Goal: Communication & Community: Share content

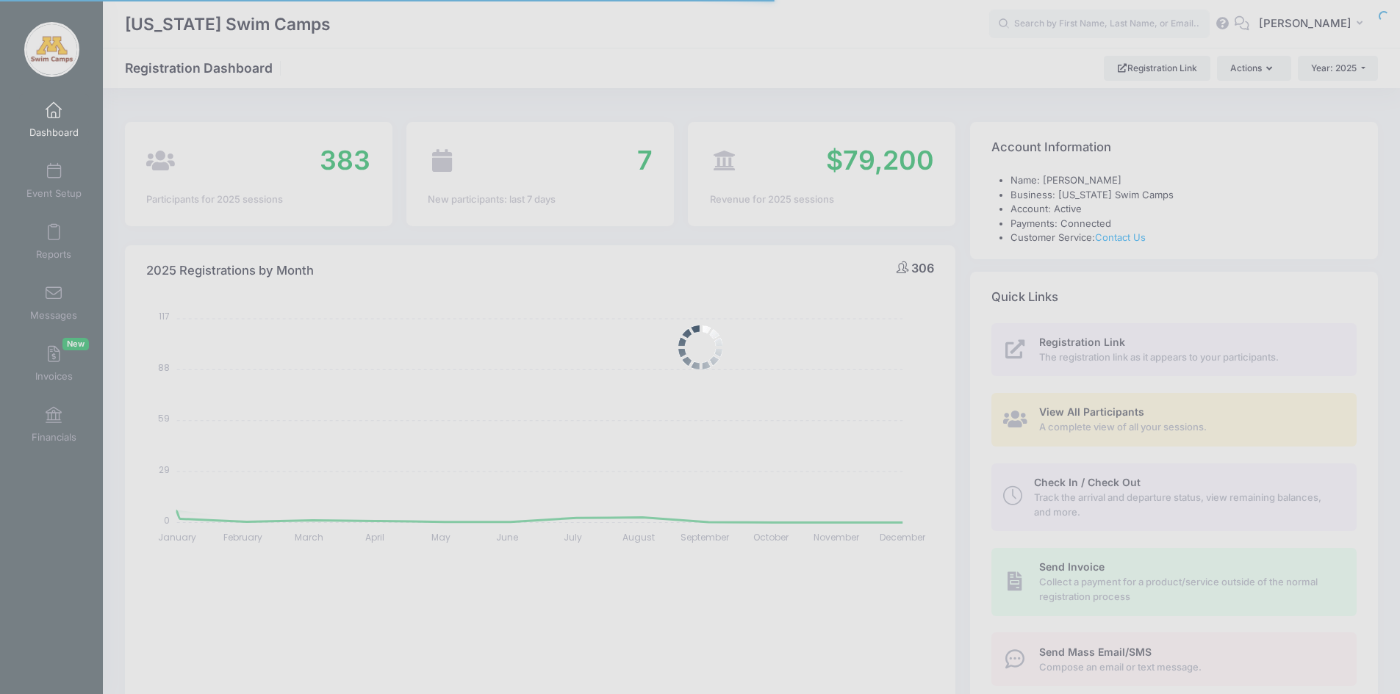
select select
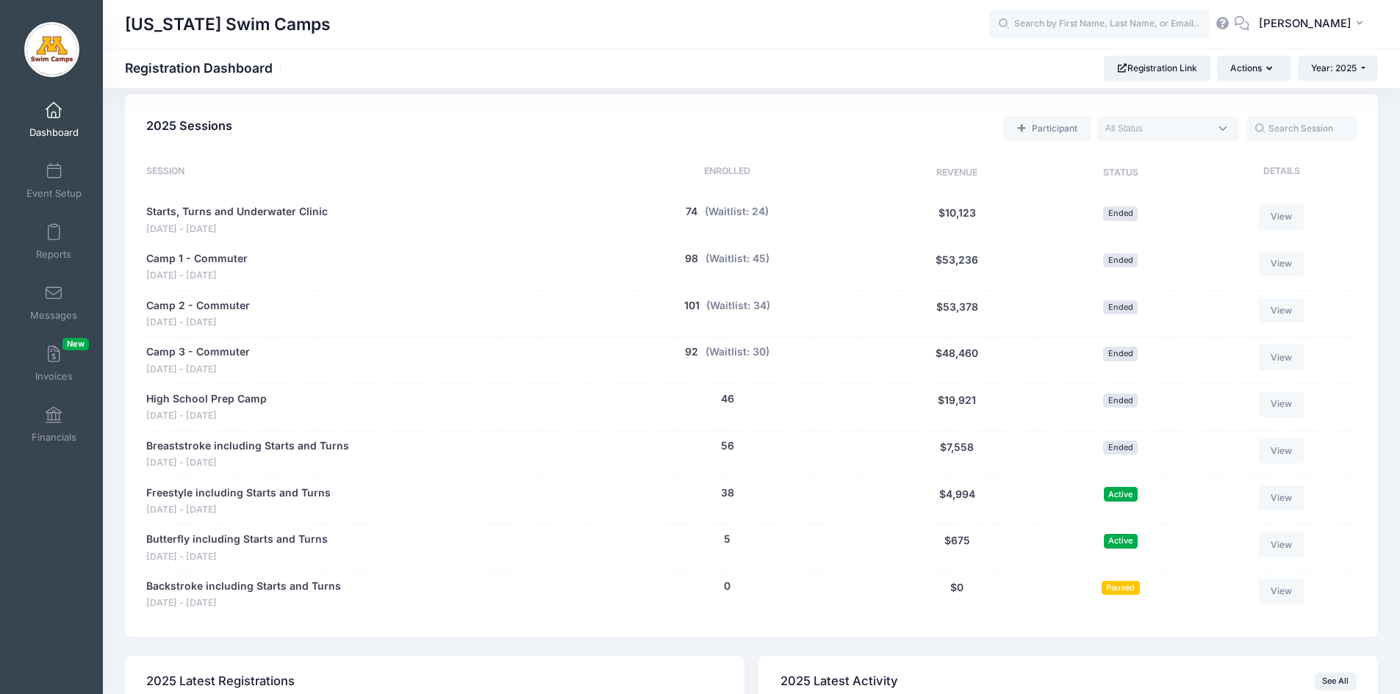
scroll to position [636, 0]
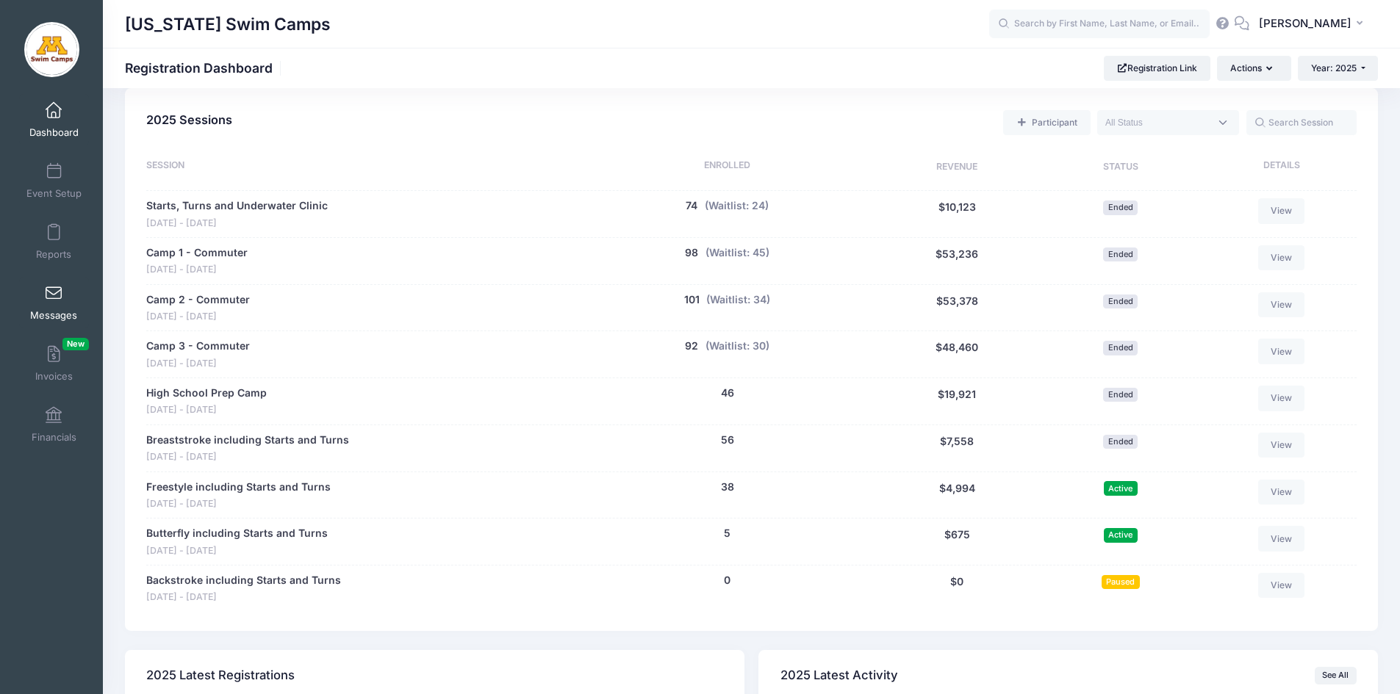
click at [54, 298] on span at bounding box center [54, 294] width 0 height 16
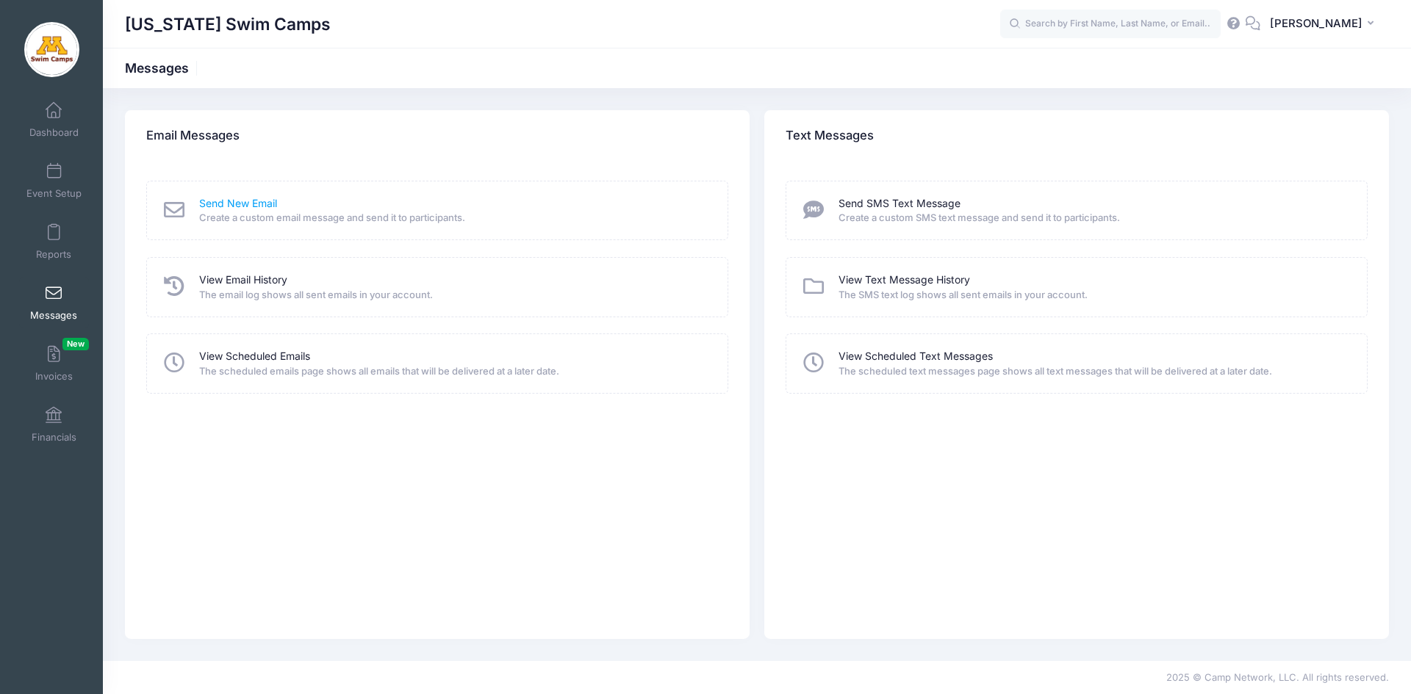
click at [240, 204] on link "Send New Email" at bounding box center [238, 203] width 78 height 15
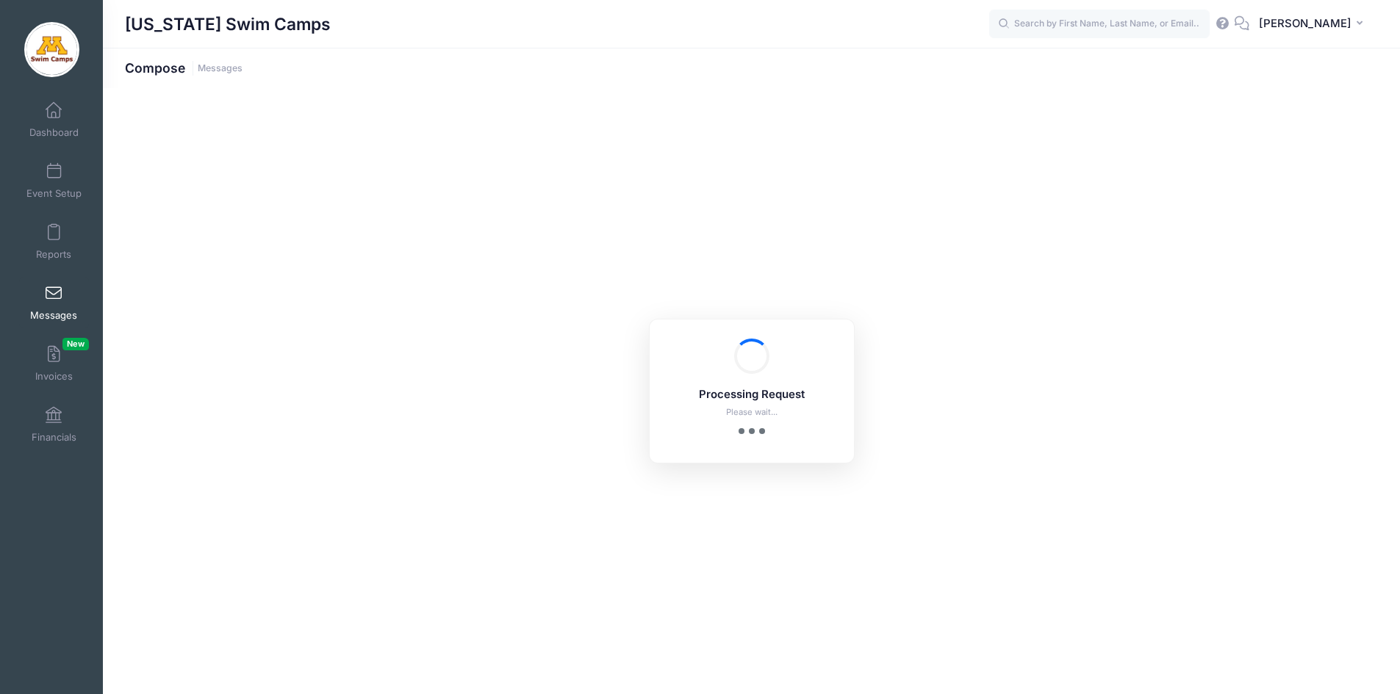
select select "2025"
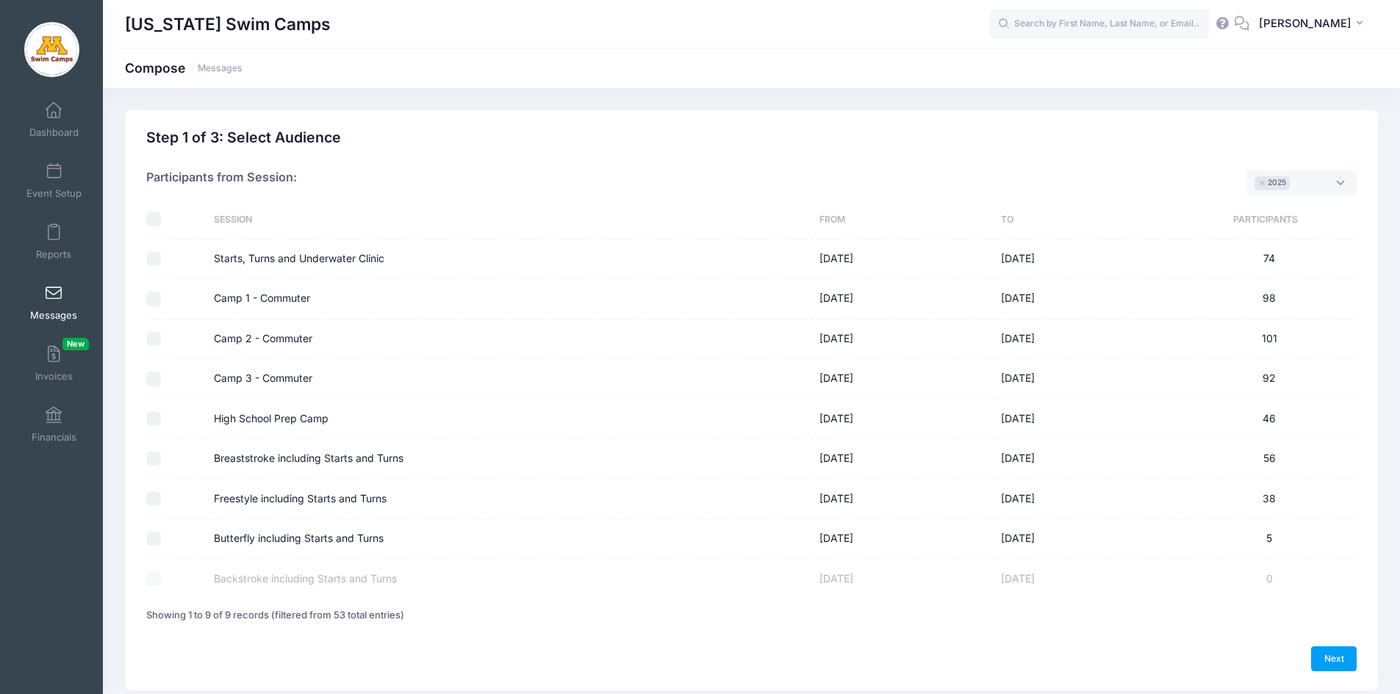
scroll to position [12, 0]
click at [152, 301] on input "Camp 1 - Commuter" at bounding box center [153, 299] width 15 height 15
checkbox input "true"
click at [154, 342] on input "Camp 2 - Commuter" at bounding box center [153, 339] width 15 height 15
checkbox input "true"
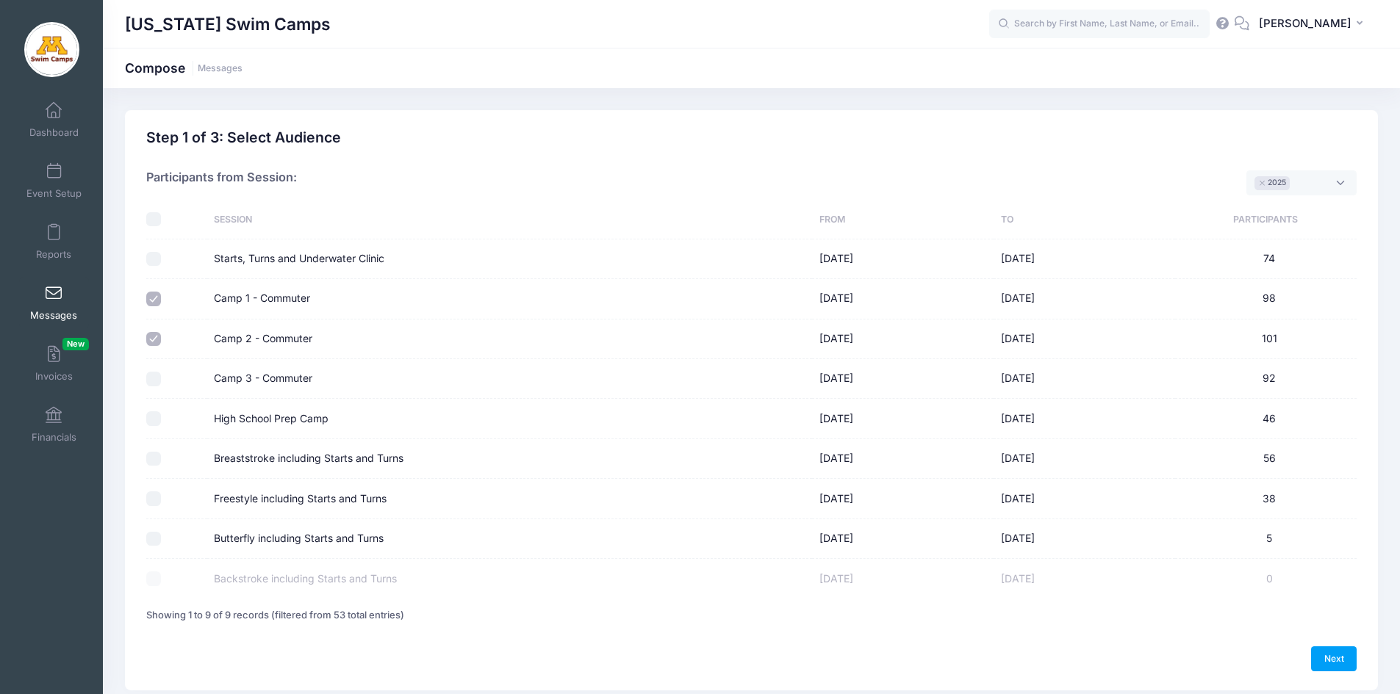
click at [154, 380] on input "Camp 3 - Commuter" at bounding box center [153, 379] width 15 height 15
checkbox input "true"
click at [157, 421] on input "High School Prep Camp" at bounding box center [153, 419] width 15 height 15
checkbox input "true"
click at [1327, 664] on link "Next" at bounding box center [1334, 659] width 46 height 25
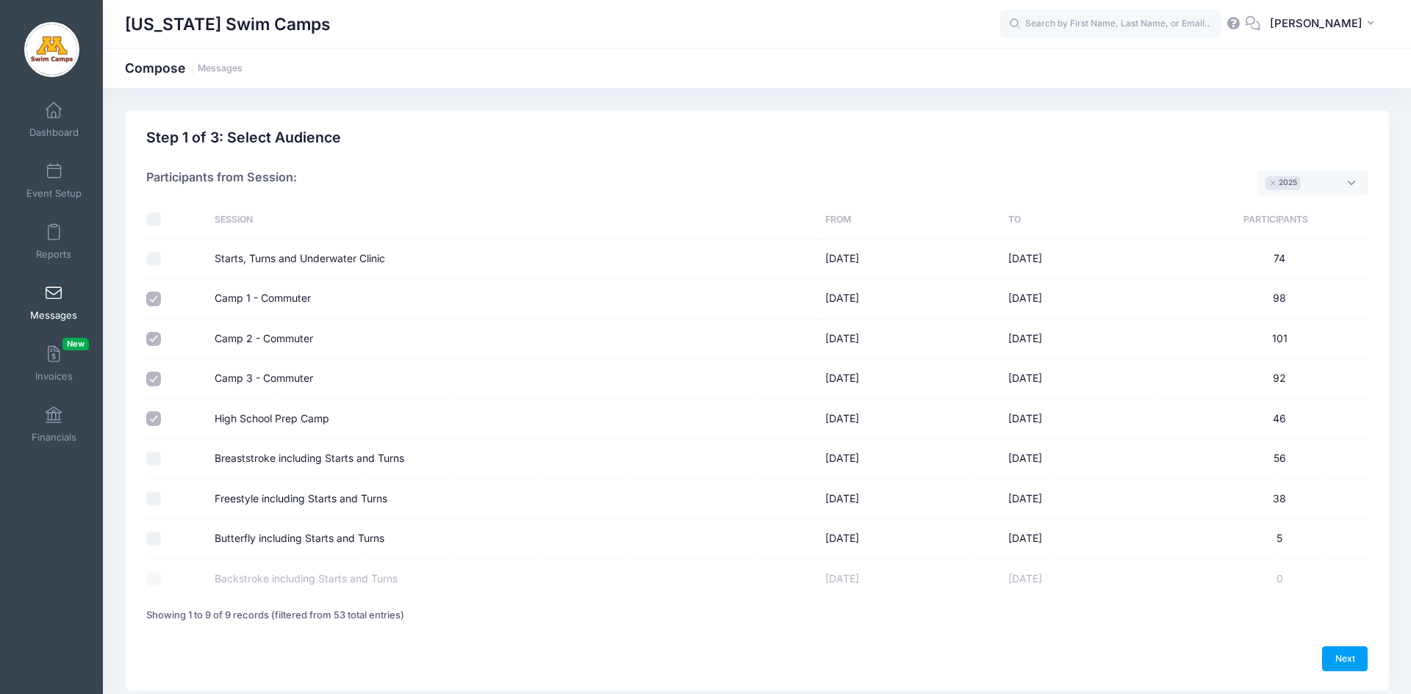
select select "50"
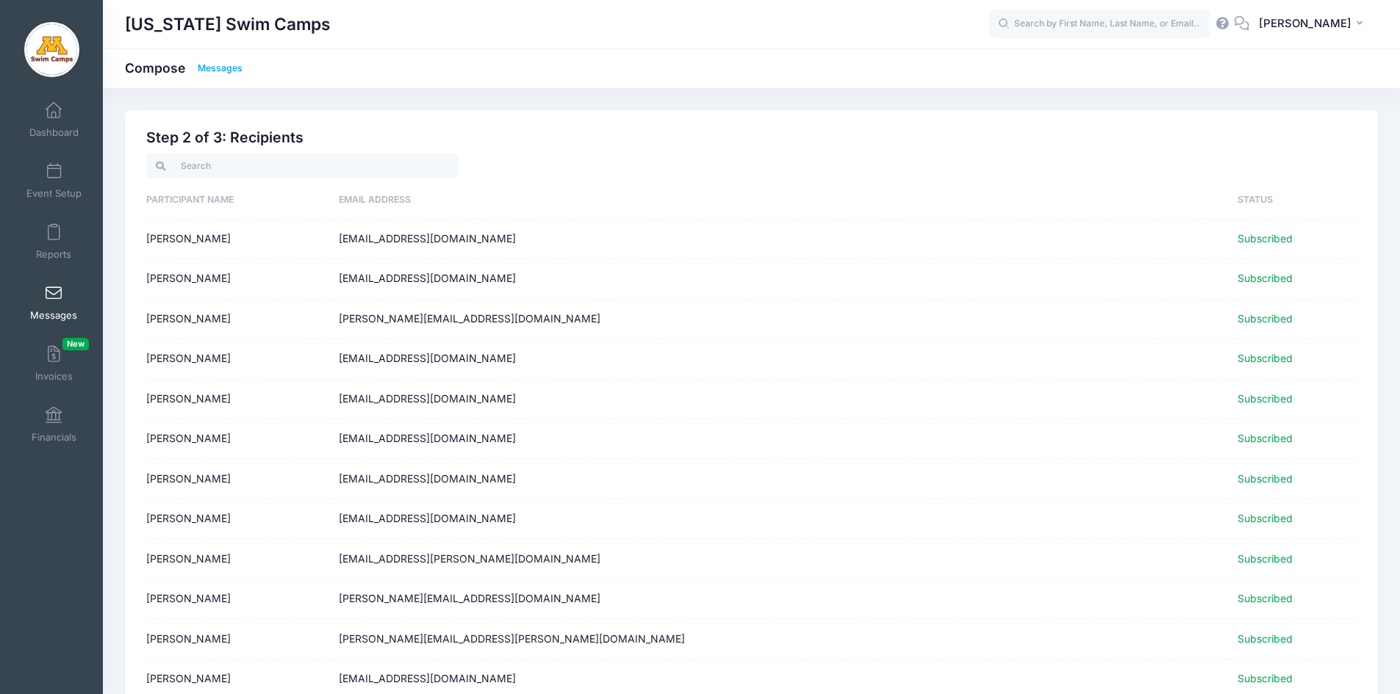
click at [218, 70] on link "Messages" at bounding box center [220, 68] width 45 height 11
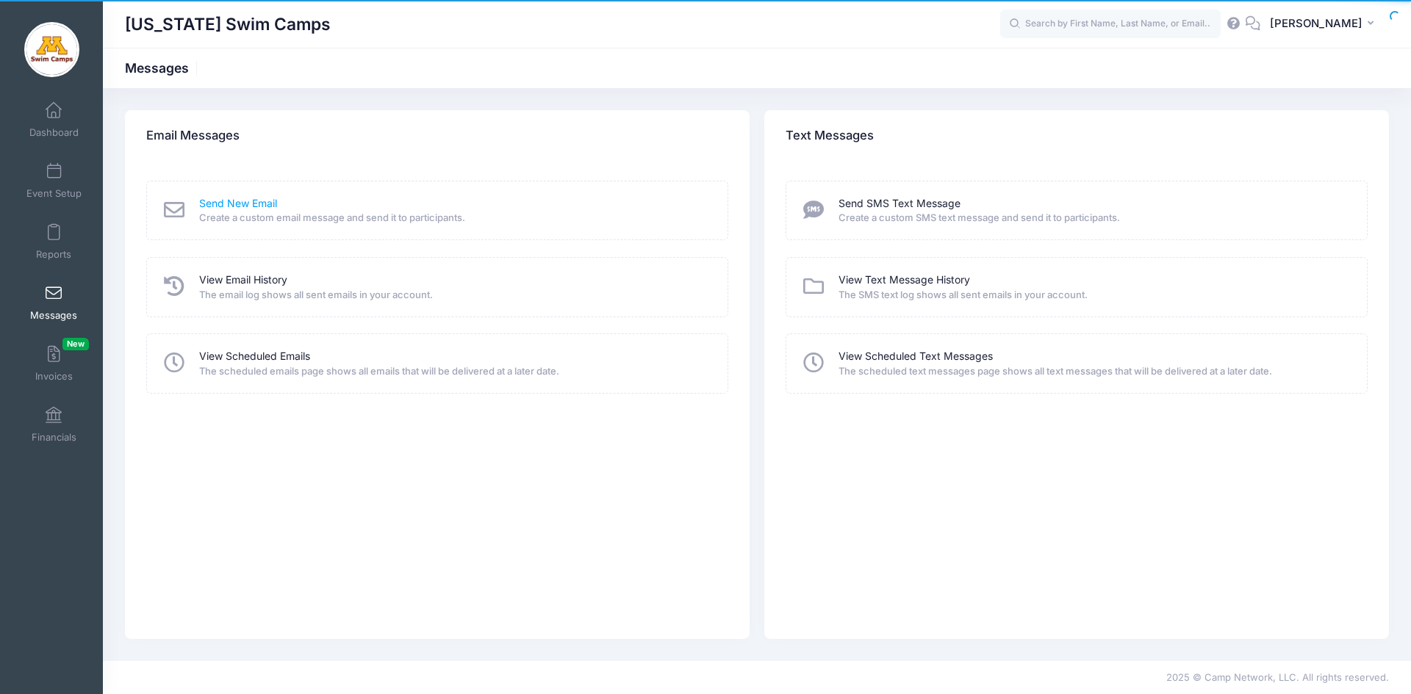
click at [249, 204] on link "Send New Email" at bounding box center [238, 203] width 78 height 15
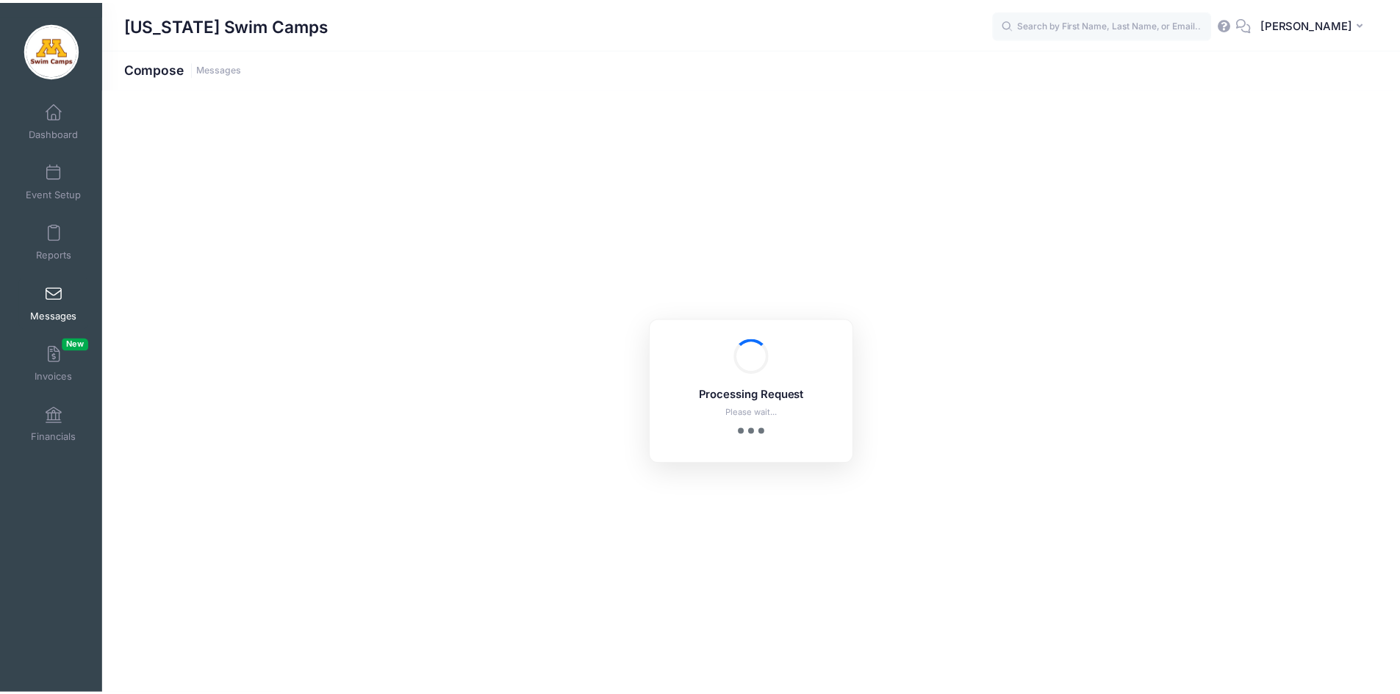
select select "2025"
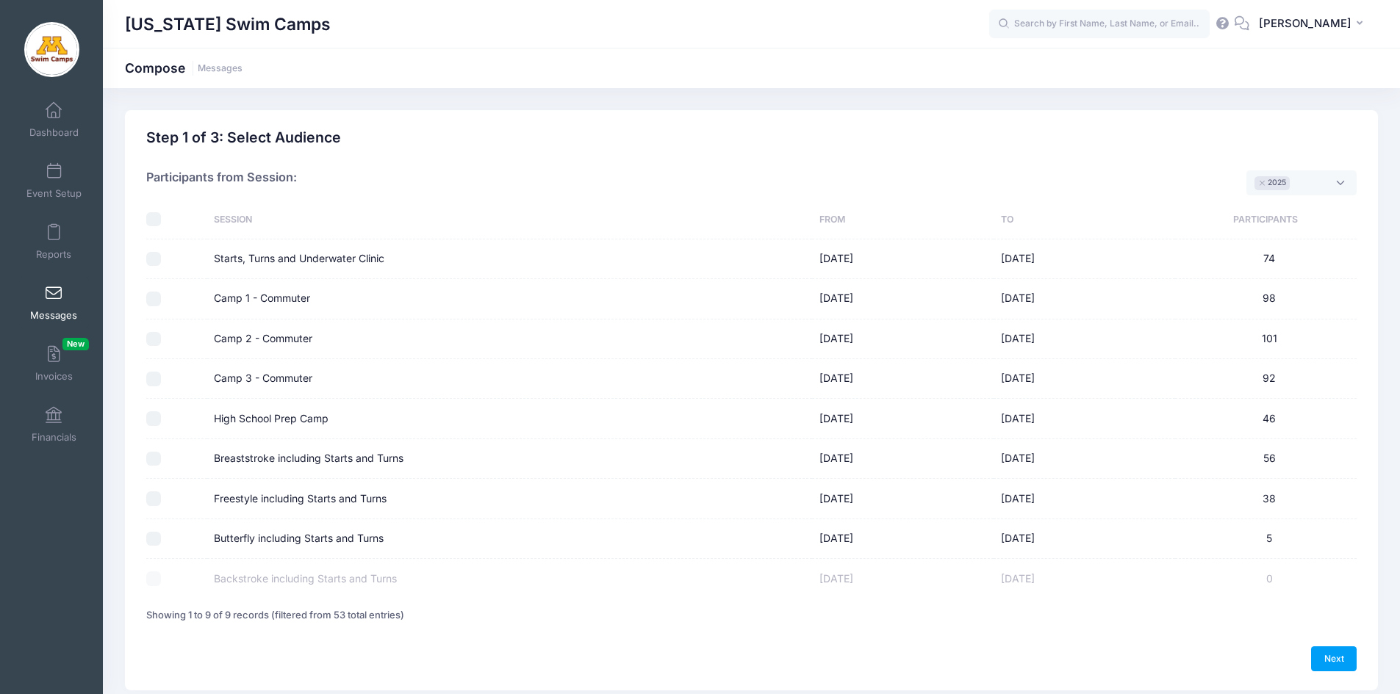
scroll to position [12, 0]
click at [152, 301] on input "Camp 1 - Commuter" at bounding box center [153, 299] width 15 height 15
checkbox input "true"
click at [153, 340] on input "Camp 2 - Commuter" at bounding box center [153, 339] width 15 height 15
checkbox input "true"
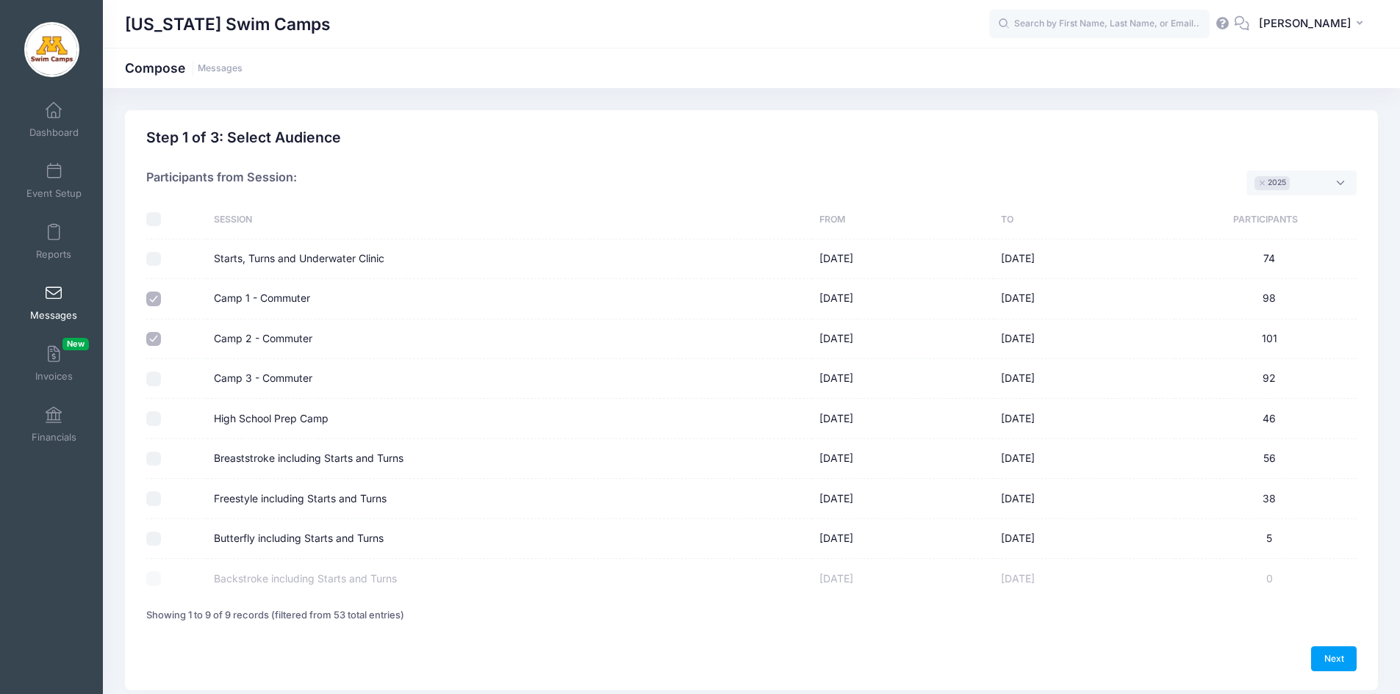
drag, startPoint x: 156, startPoint y: 381, endPoint x: 151, endPoint y: 395, distance: 14.9
click at [155, 381] on input "Camp 3 - Commuter" at bounding box center [153, 379] width 15 height 15
checkbox input "true"
click at [156, 420] on input "High School Prep Camp" at bounding box center [153, 419] width 15 height 15
checkbox input "true"
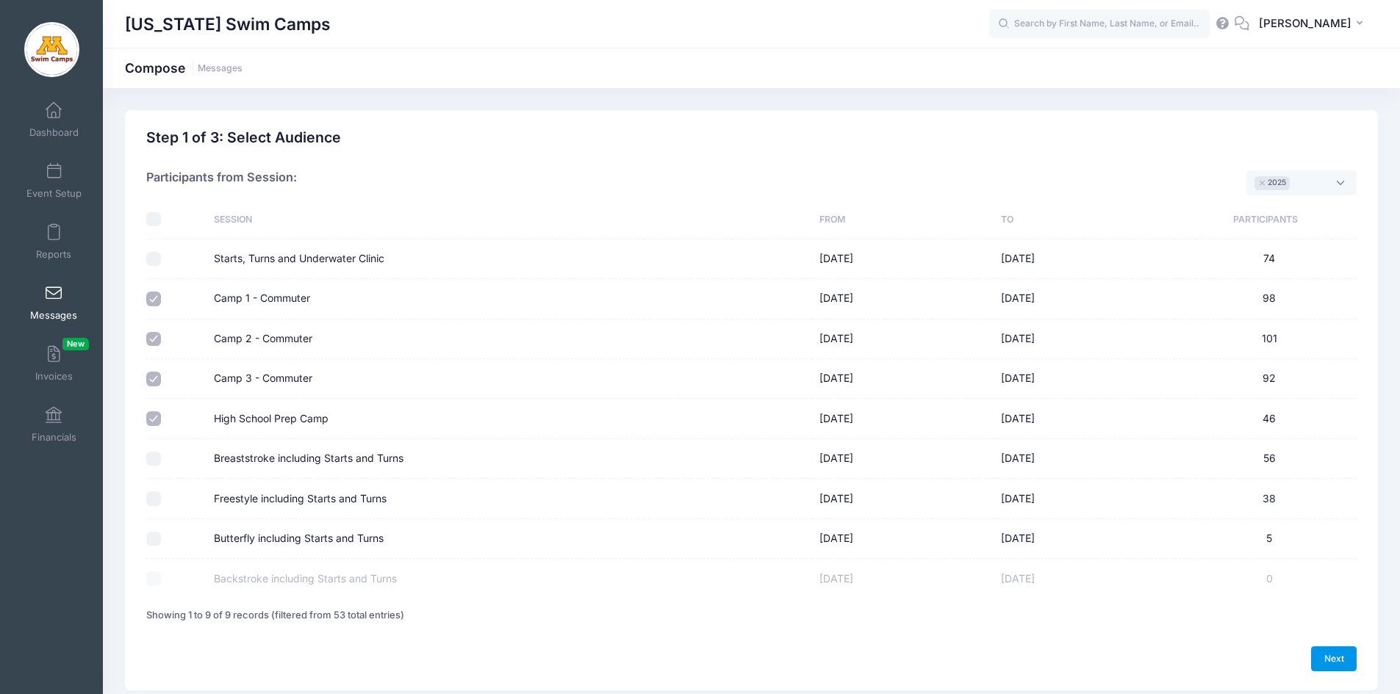
click at [1333, 664] on link "Next" at bounding box center [1334, 659] width 46 height 25
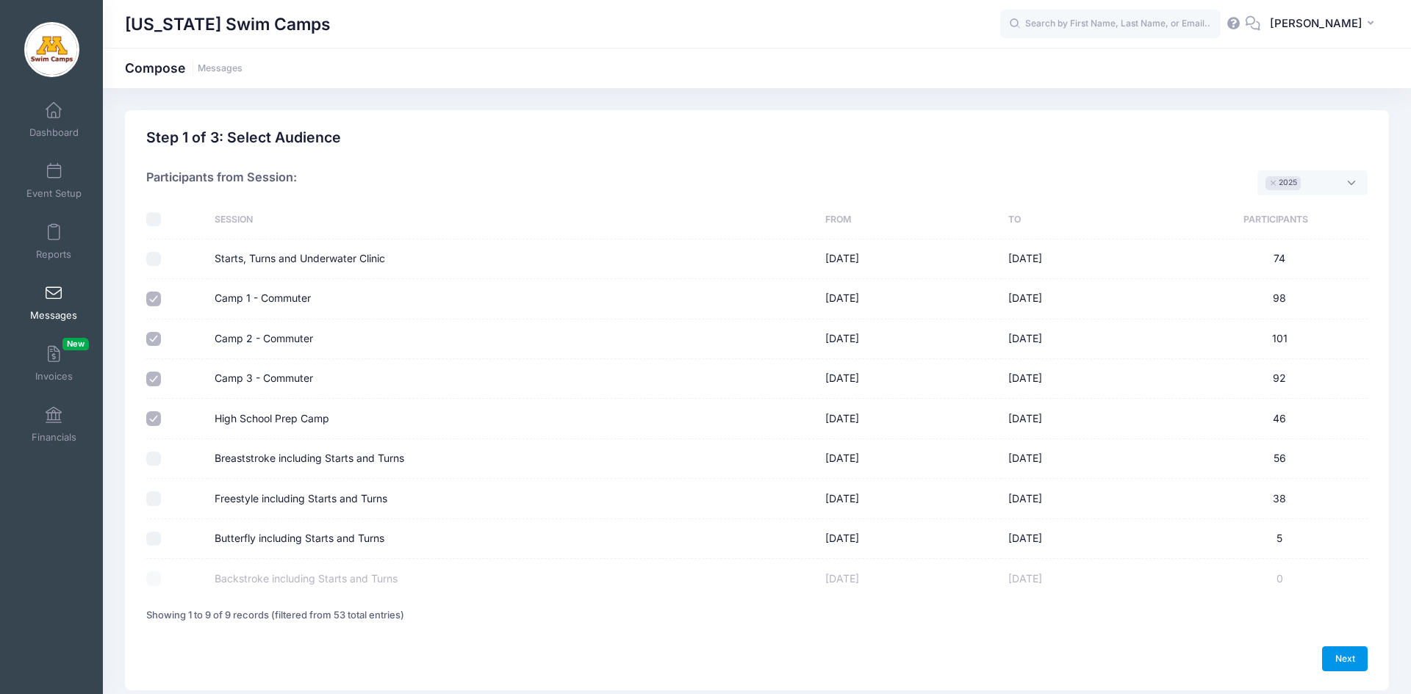
select select "50"
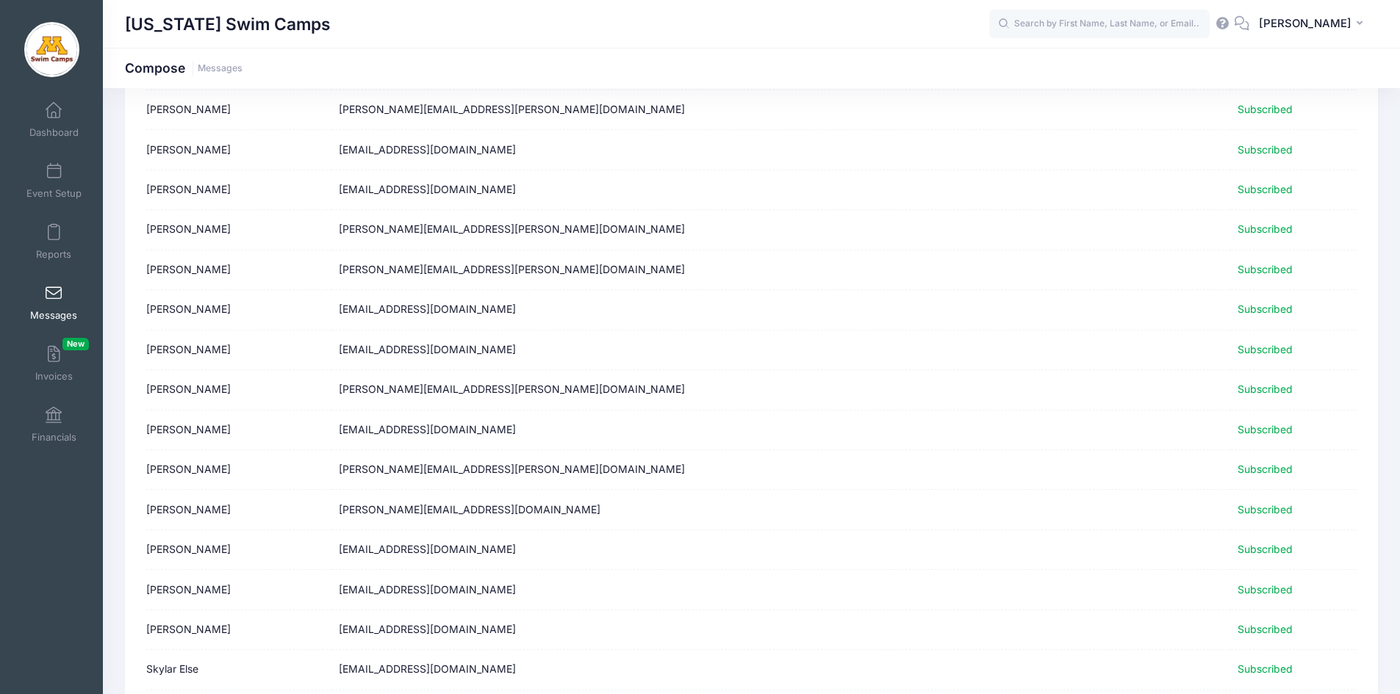
scroll to position [1685, 0]
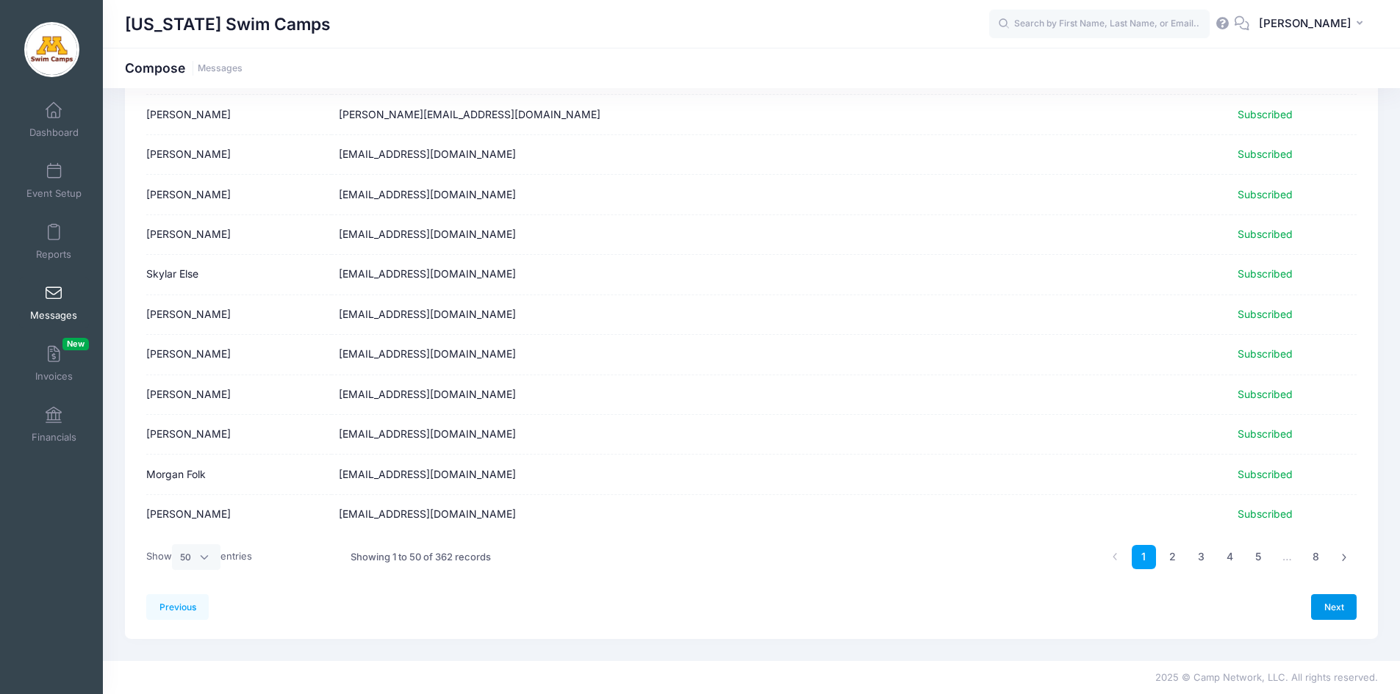
click at [1328, 609] on link "Next" at bounding box center [1334, 607] width 46 height 25
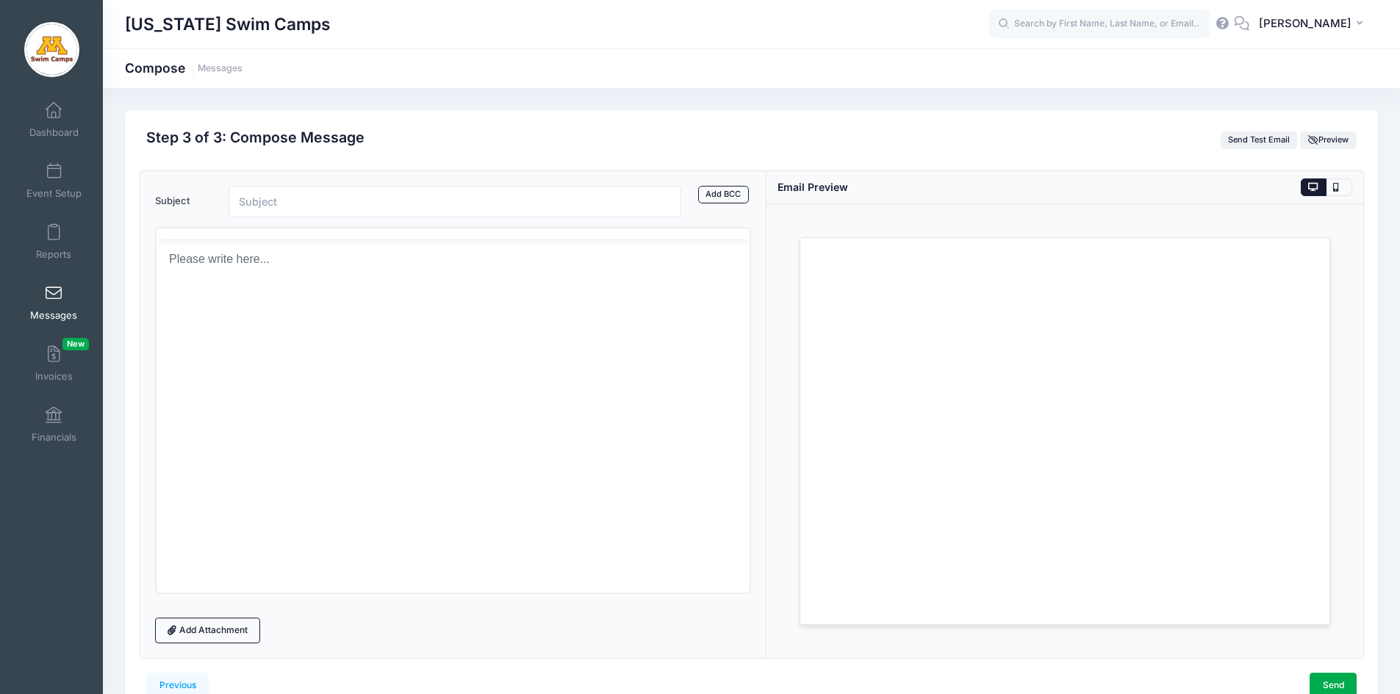
scroll to position [0, 0]
click at [290, 203] on input "Subject" at bounding box center [455, 202] width 453 height 32
click at [240, 201] on input "Butterfly Clinic Open" at bounding box center [455, 202] width 453 height 32
click at [332, 199] on input "Butterfly Clinic Open" at bounding box center [455, 202] width 453 height 32
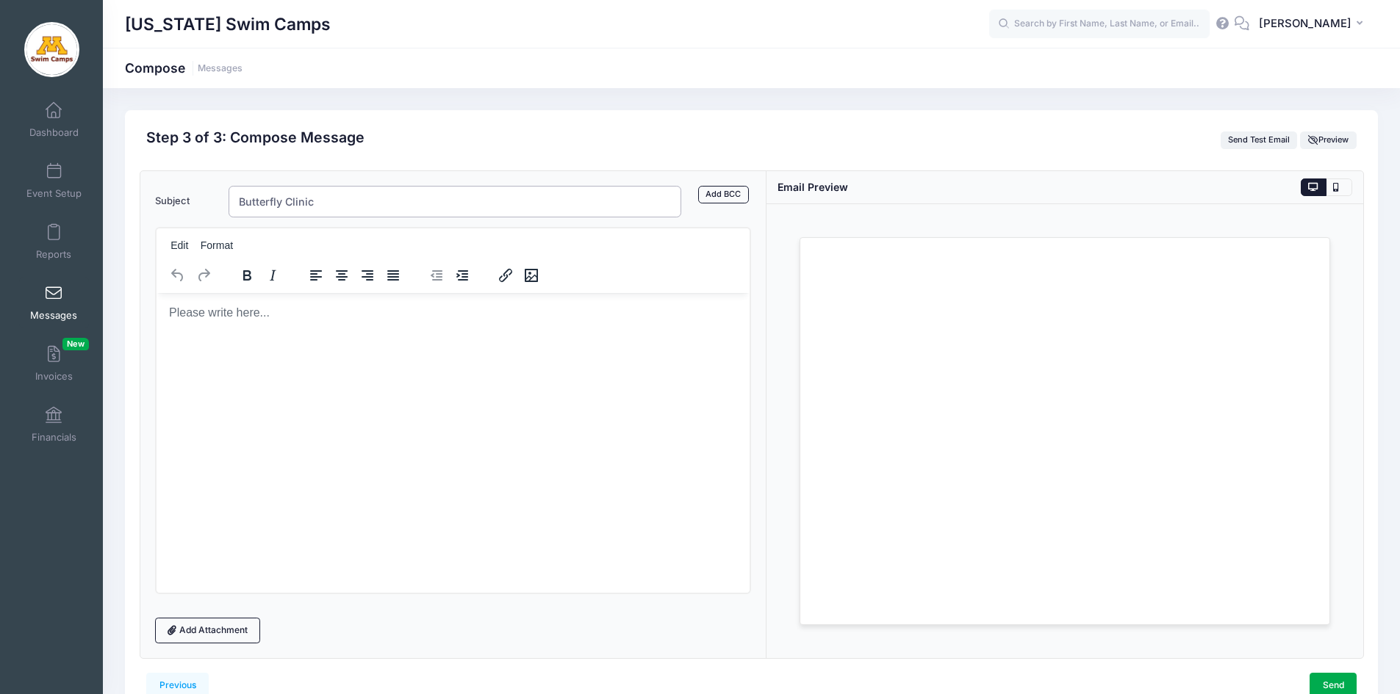
type input "Butterfly Clinic"
click at [248, 322] on html at bounding box center [453, 312] width 594 height 40
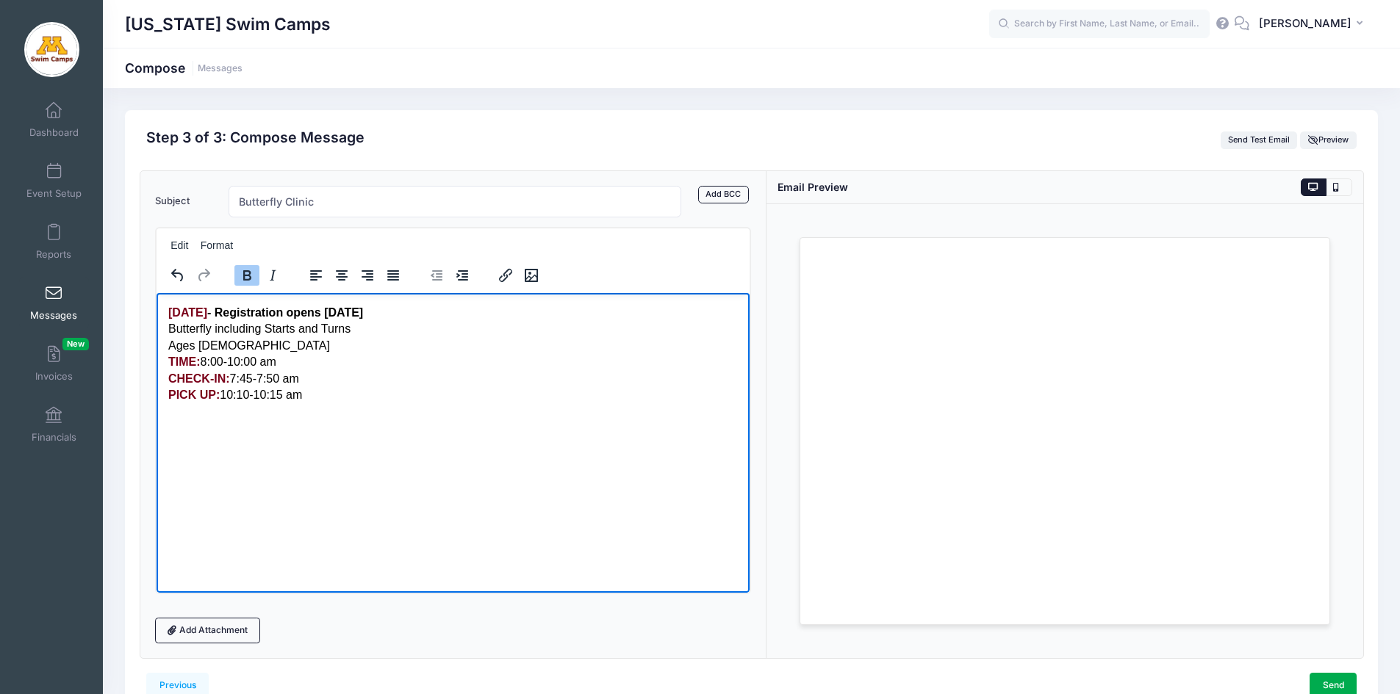
drag, startPoint x: 529, startPoint y: 312, endPoint x: 339, endPoint y: 315, distance: 190.4
click at [337, 314] on p "Sunday, November 16th, 2025 - Registration opens October 1 Butterfly including …" at bounding box center [453, 353] width 570 height 98
click at [334, 203] on input "Butterfly Clinic" at bounding box center [455, 202] width 453 height 32
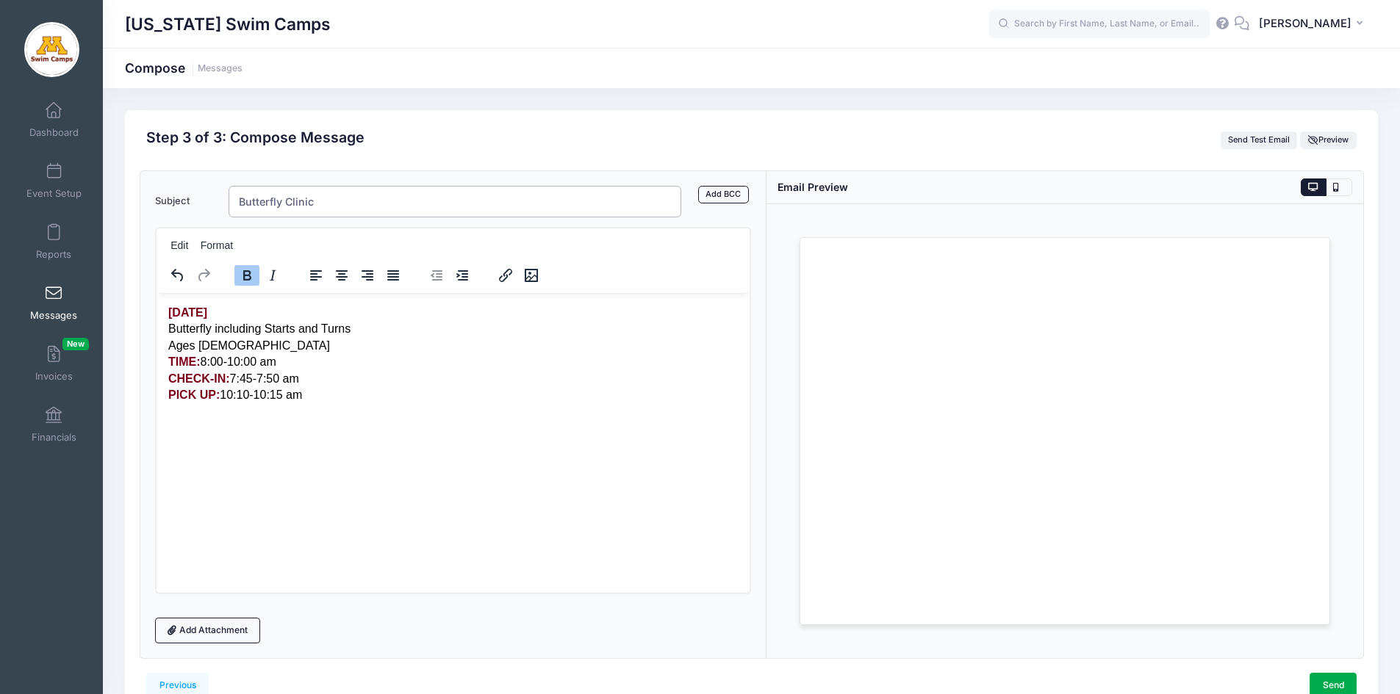
click at [237, 201] on input "Butterfly Clinic" at bounding box center [455, 202] width 453 height 32
click at [412, 207] on input "Registration for Butterfly Clinic" at bounding box center [455, 202] width 453 height 32
type input "Registration for Butterfly Clinic is open"
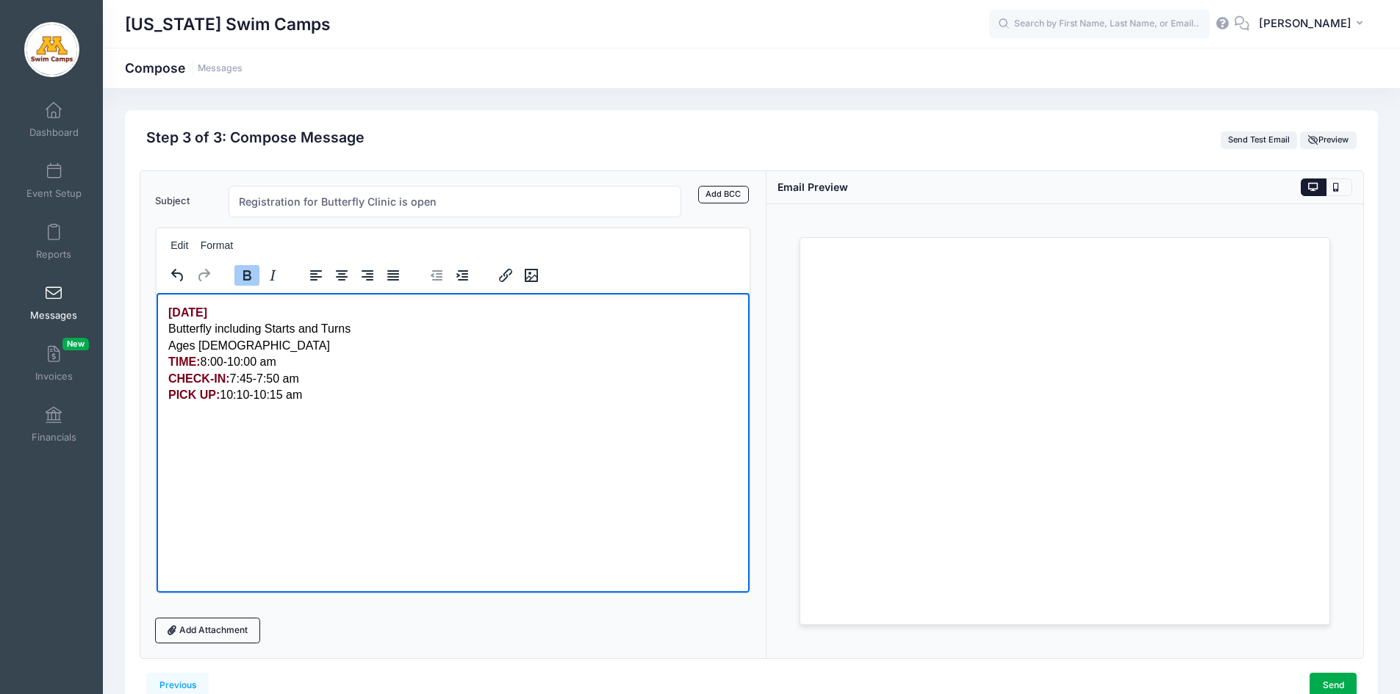
click at [187, 414] on html "Sunday, November 16th, 2025 ﻿ Butterfly including Starts and Turns ​Ages 8-17 T…" at bounding box center [453, 353] width 594 height 122
click at [334, 411] on html "Sunday, November 16th, 2025 Butterfly including Starts and Turns ​Ages 8-17 TIM…" at bounding box center [453, 353] width 594 height 122
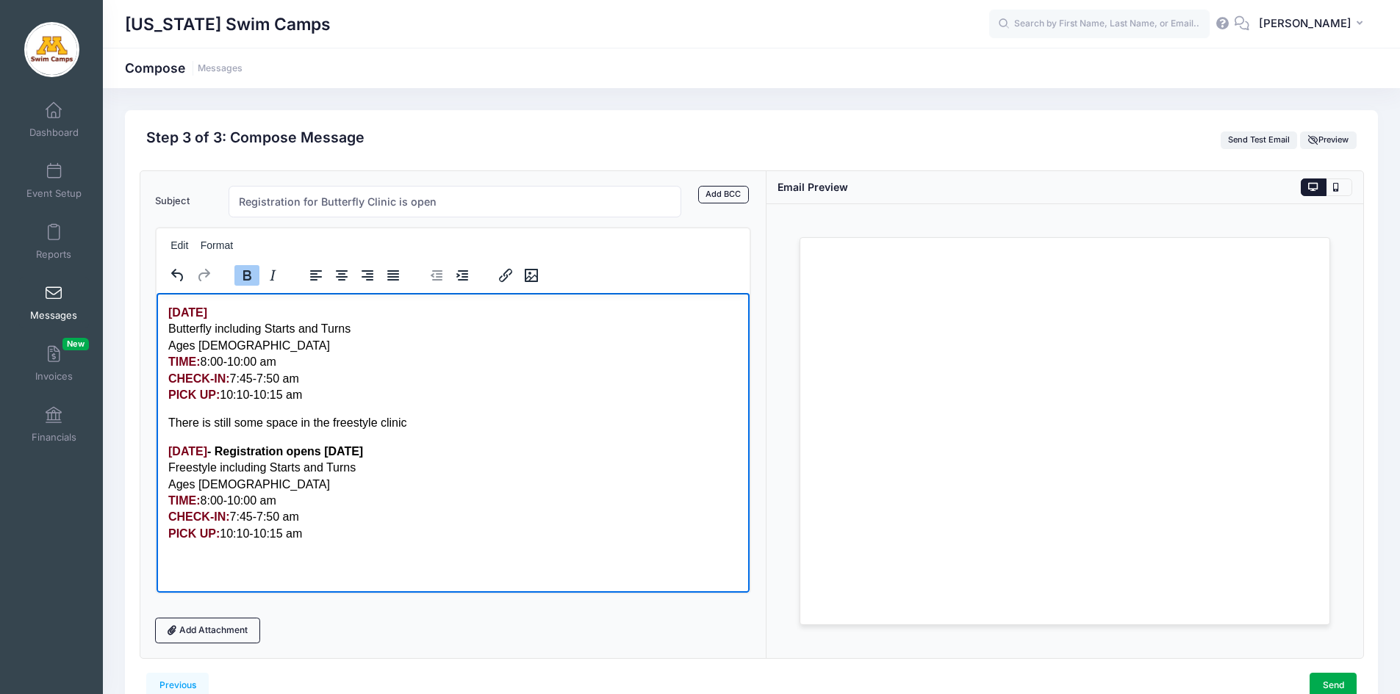
drag, startPoint x: 527, startPoint y: 448, endPoint x: 324, endPoint y: 444, distance: 202.9
click at [324, 444] on p "Sunday, October 12th, 2025 - Registration opens September 1 Freestyle including…" at bounding box center [453, 492] width 570 height 98
click at [209, 410] on body "Sunday, November 16th, 2025 Butterfly including Starts and Turns ​Ages 8-17 TIM…" at bounding box center [453, 422] width 570 height 237
click at [190, 408] on body "Sunday, November 16th, 2025 Butterfly including Starts and Turns ​Ages 8-17 TIM…" at bounding box center [453, 422] width 570 height 237
click at [311, 393] on p "Sunday, November 16th, 2025 Butterfly including Starts and Turns ​Ages 8-17 TIM…" at bounding box center [453, 353] width 570 height 98
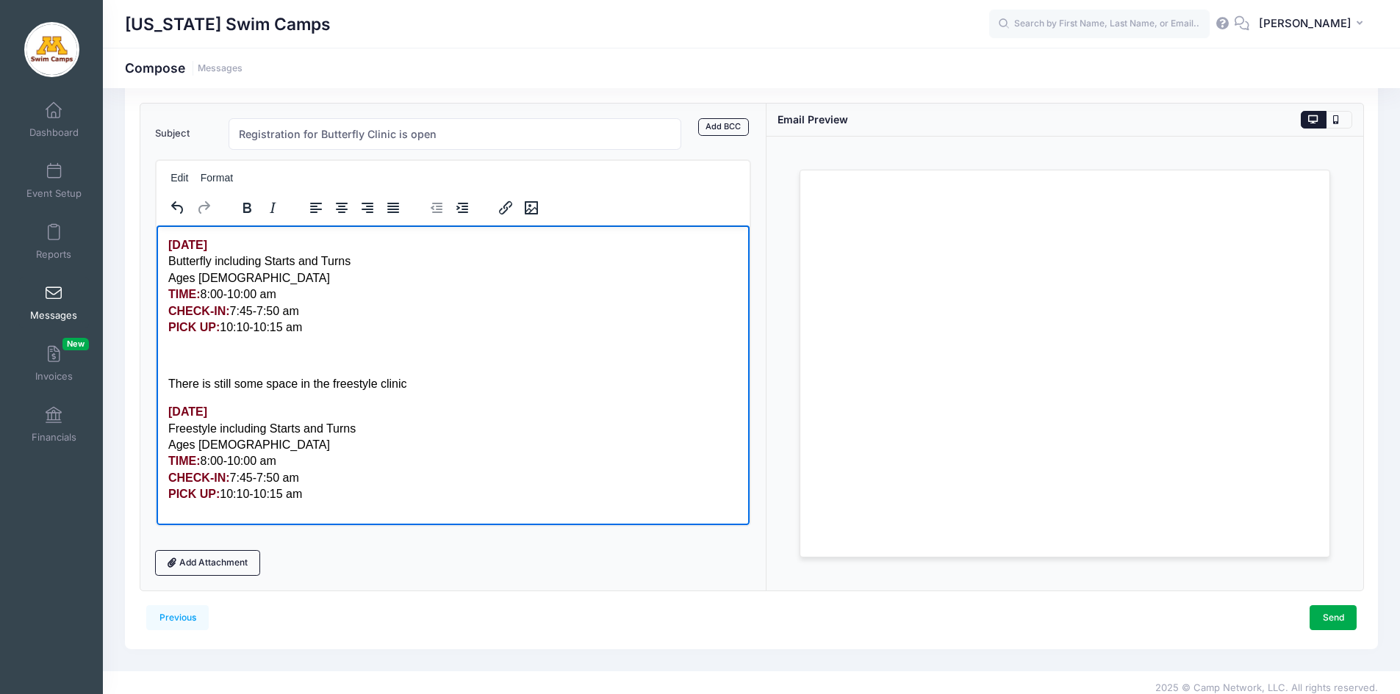
scroll to position [79, 0]
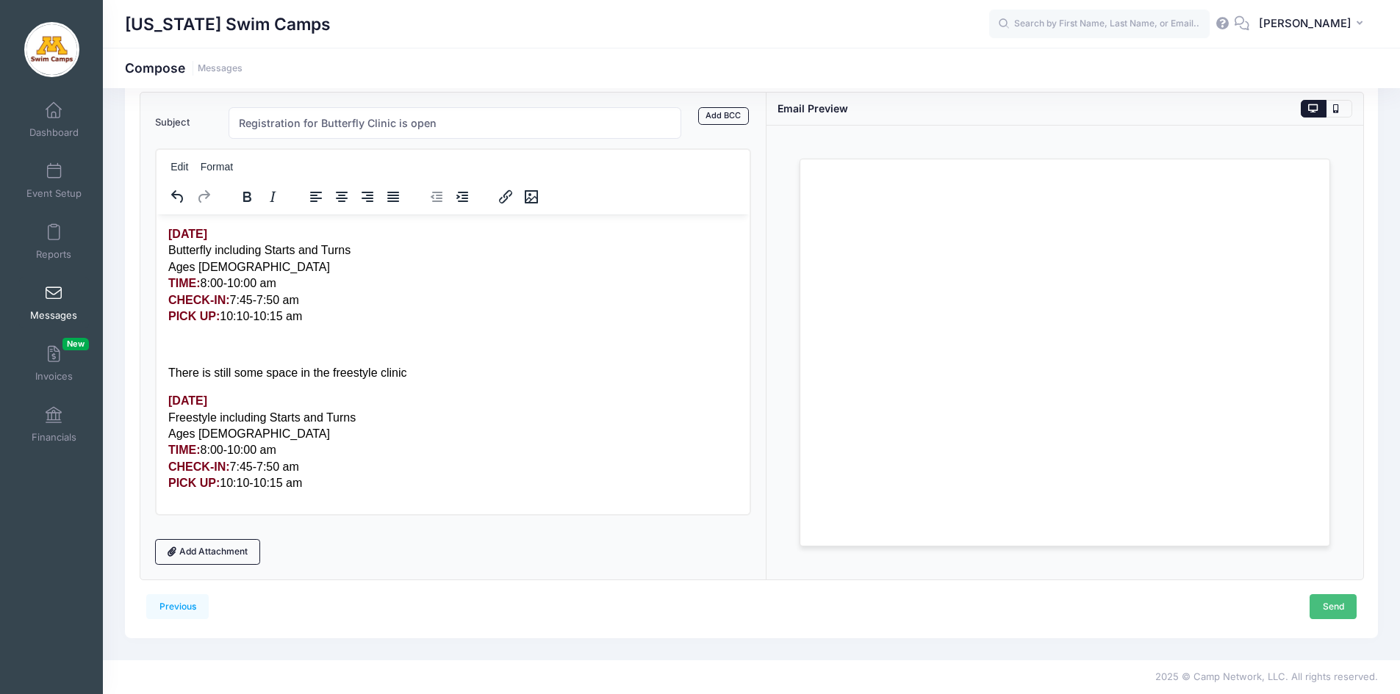
click at [1333, 612] on link "Send" at bounding box center [1333, 607] width 47 height 25
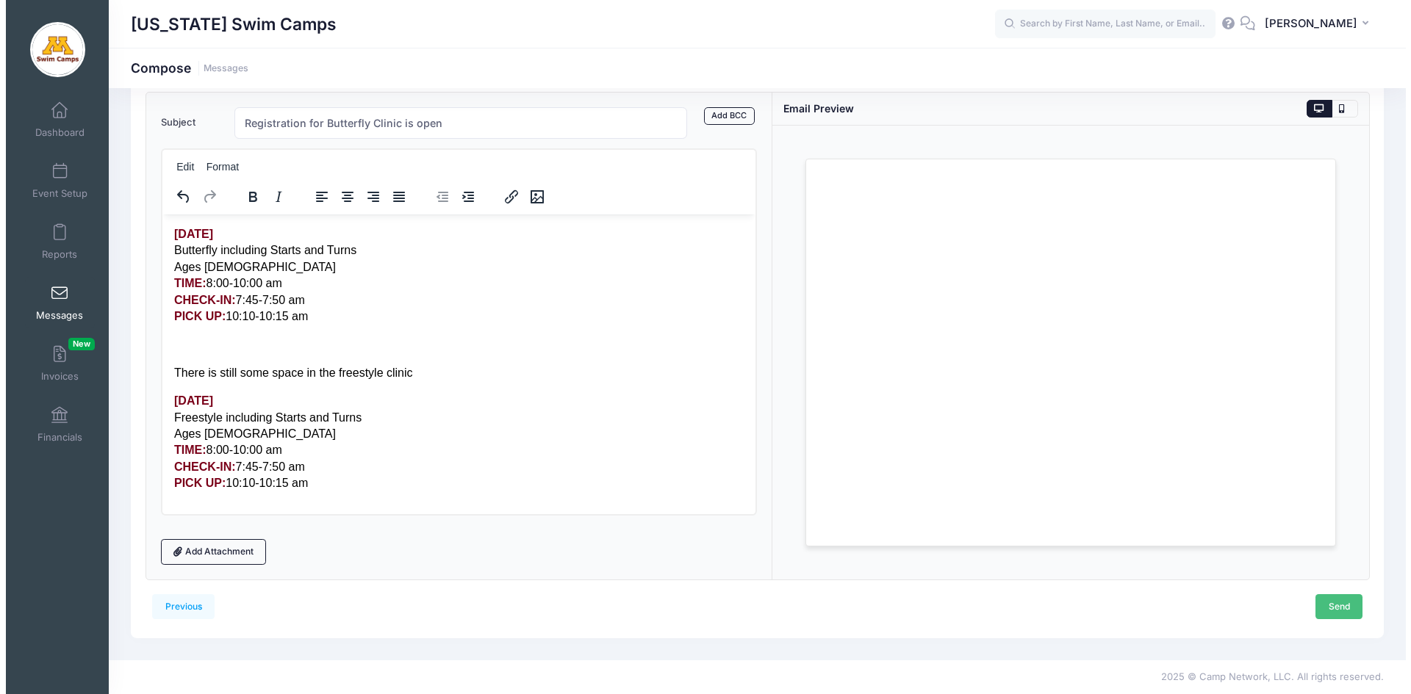
scroll to position [0, 0]
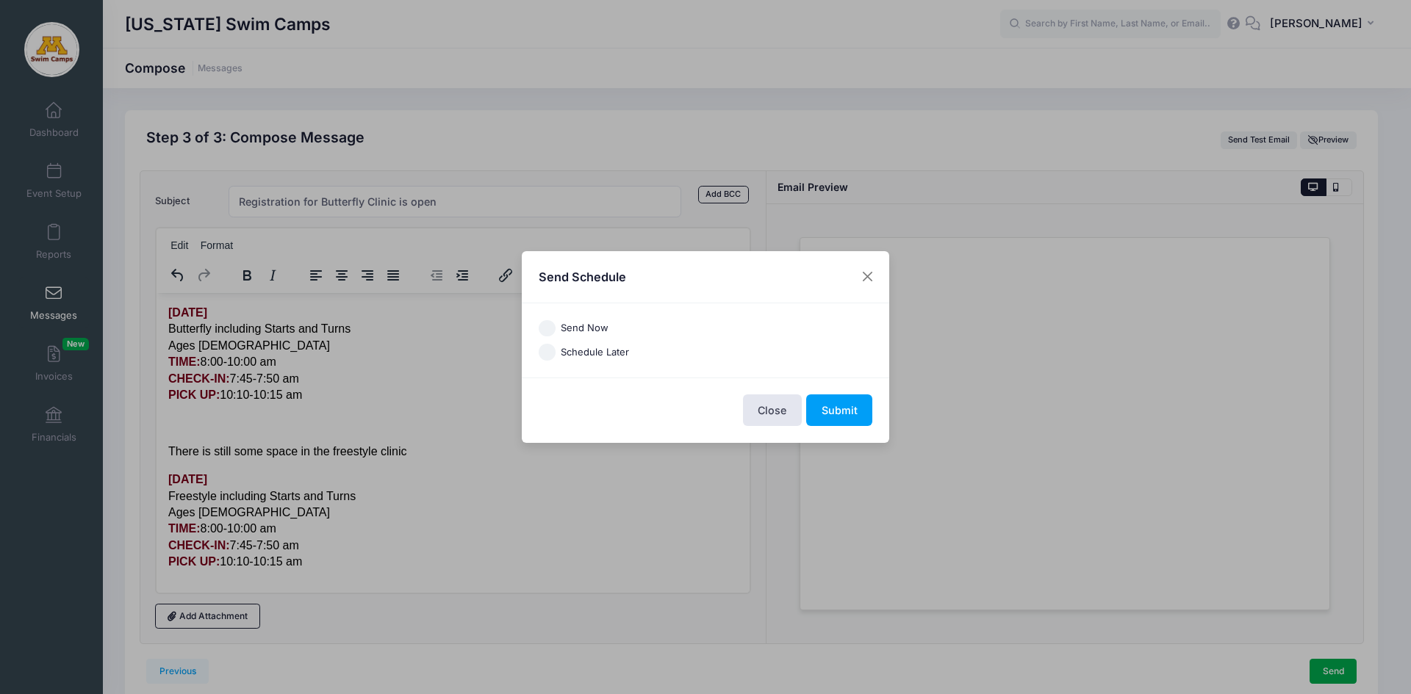
click at [555, 329] on input "Send Now" at bounding box center [547, 328] width 17 height 17
radio input "true"
click at [833, 410] on button "Submit" at bounding box center [839, 411] width 66 height 32
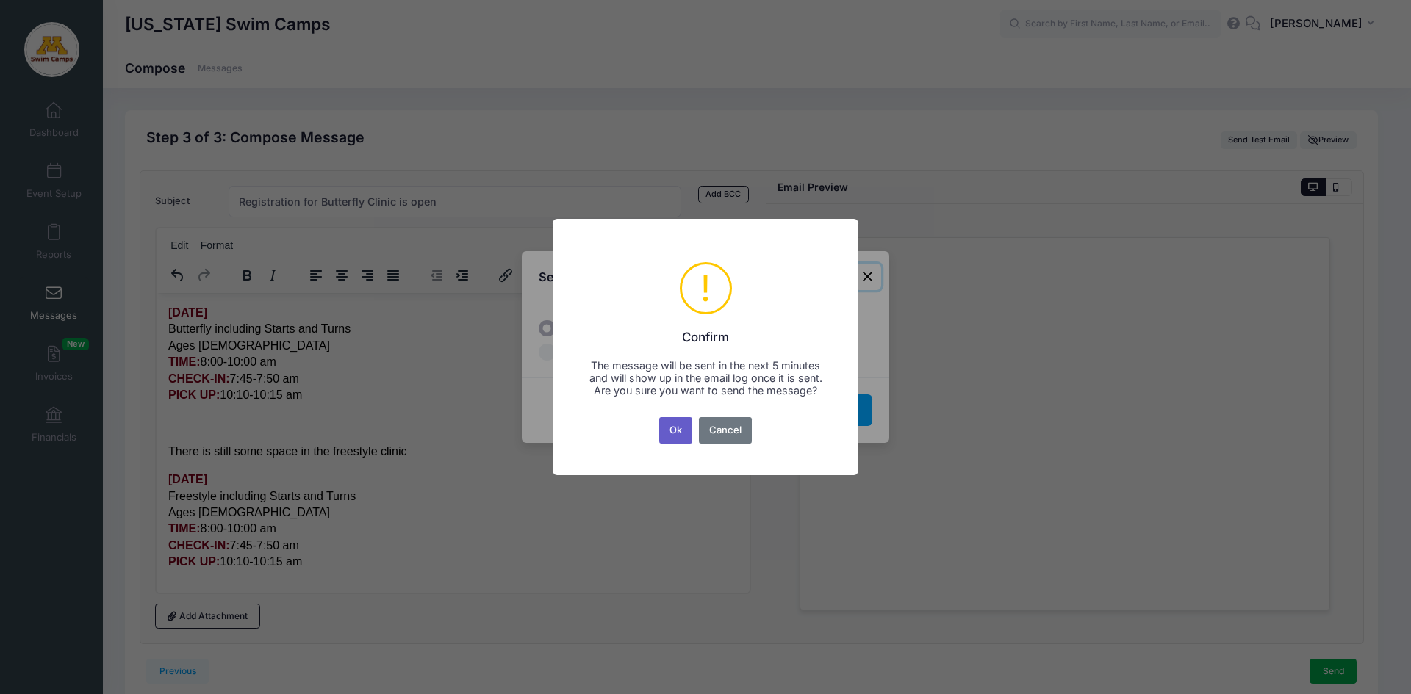
click at [678, 438] on button "Ok" at bounding box center [676, 430] width 34 height 26
